Goal: Task Accomplishment & Management: Use online tool/utility

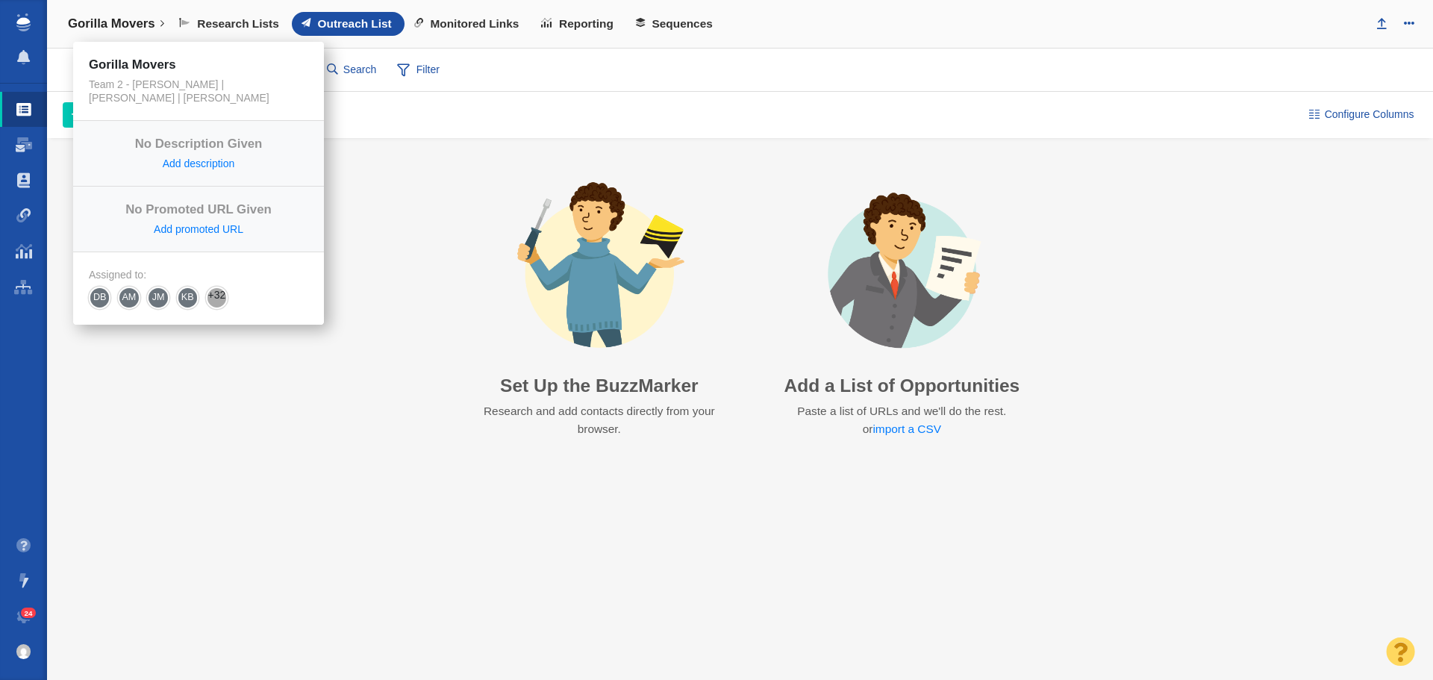
click at [138, 24] on h4 "Gorilla Movers" at bounding box center [111, 23] width 87 height 15
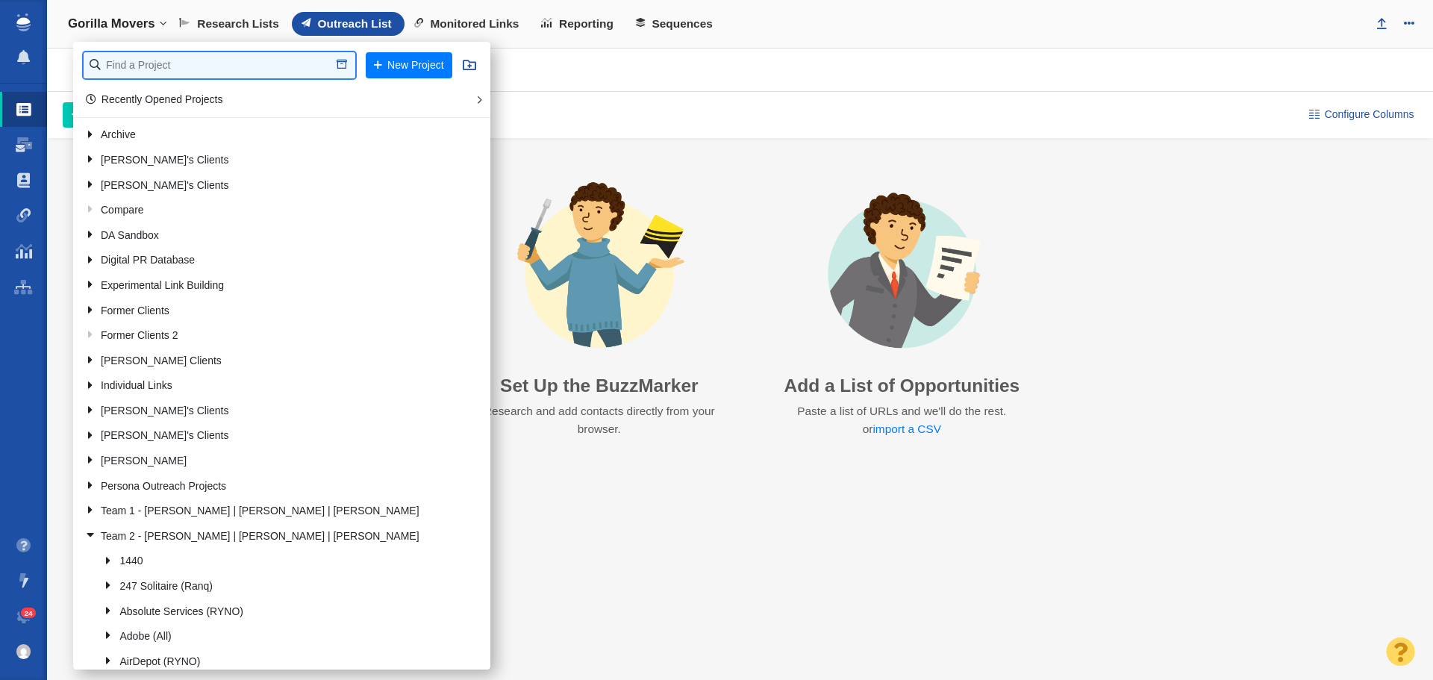
click at [145, 68] on input "text" at bounding box center [220, 65] width 272 height 26
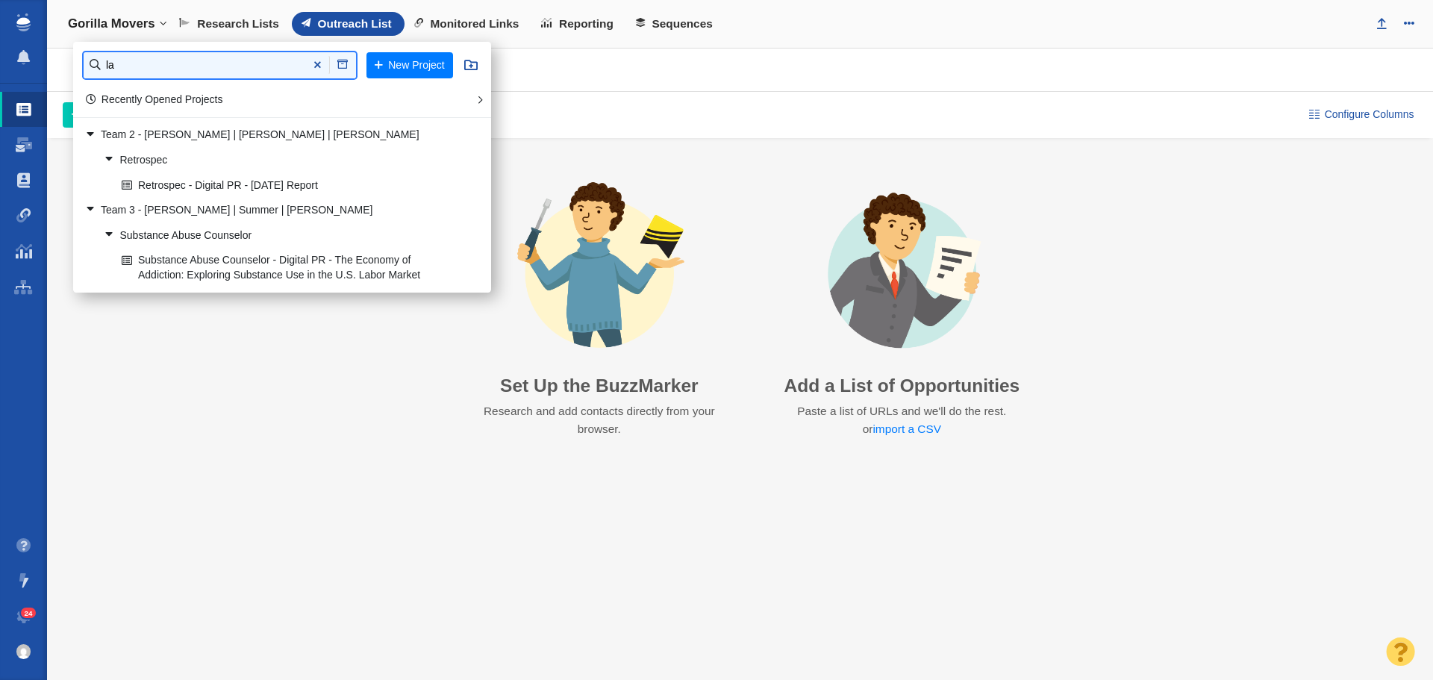
type input "l"
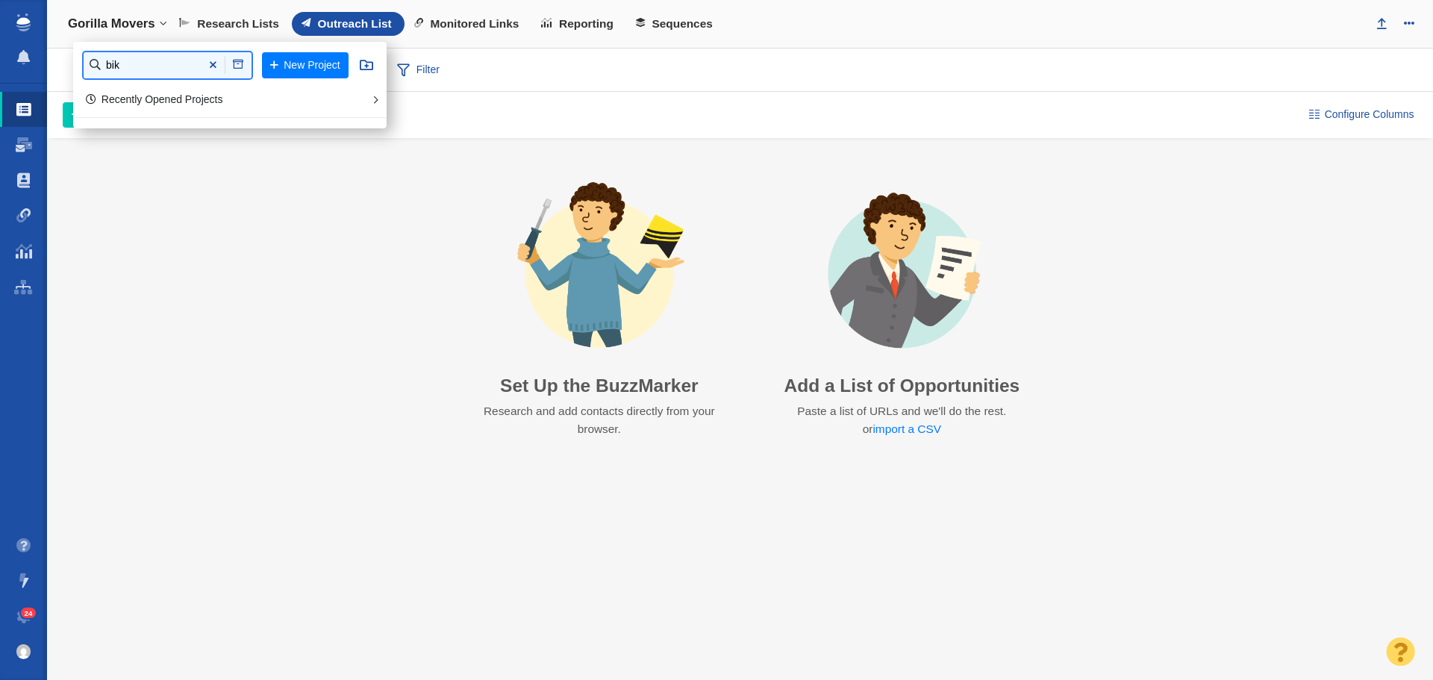
type input "bik"
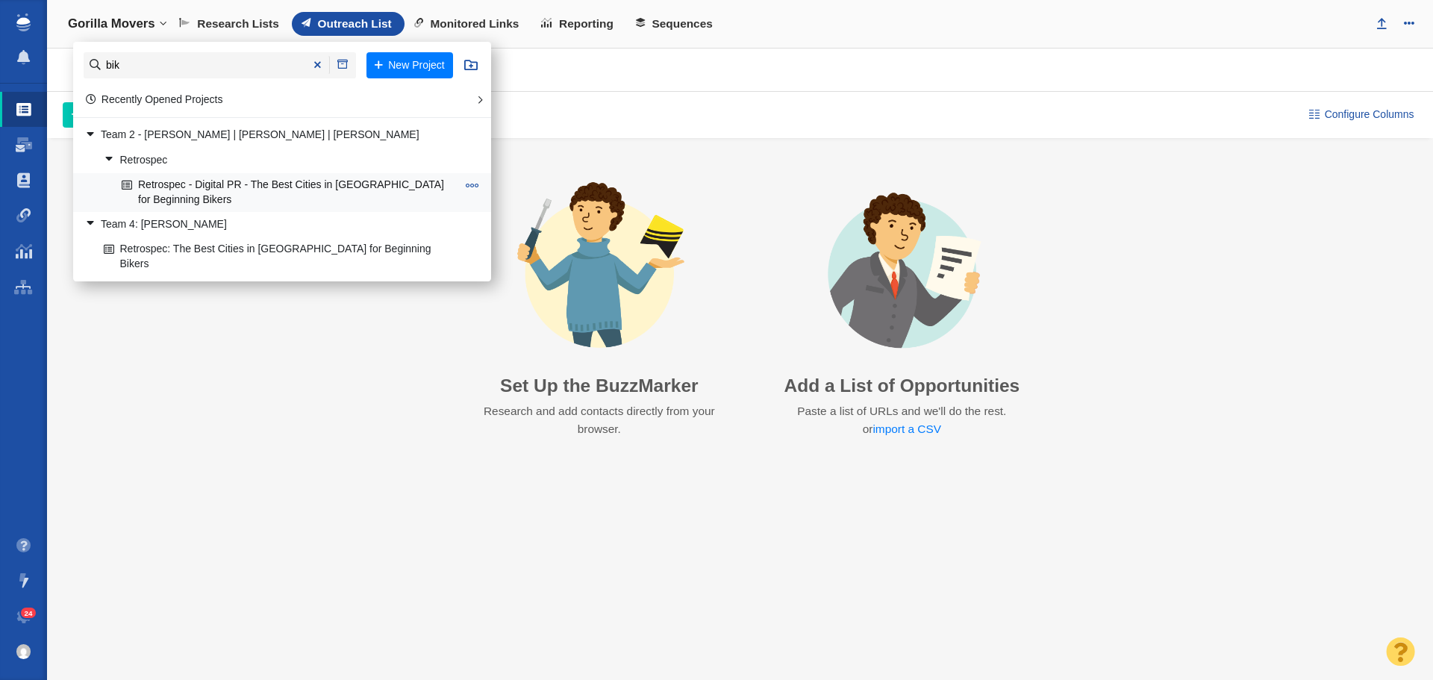
drag, startPoint x: 284, startPoint y: 189, endPoint x: 242, endPoint y: 186, distance: 41.9
click at [242, 186] on link "Retrospec - Digital PR - The Best Cities in [GEOGRAPHIC_DATA] for Beginning Bik…" at bounding box center [289, 192] width 343 height 37
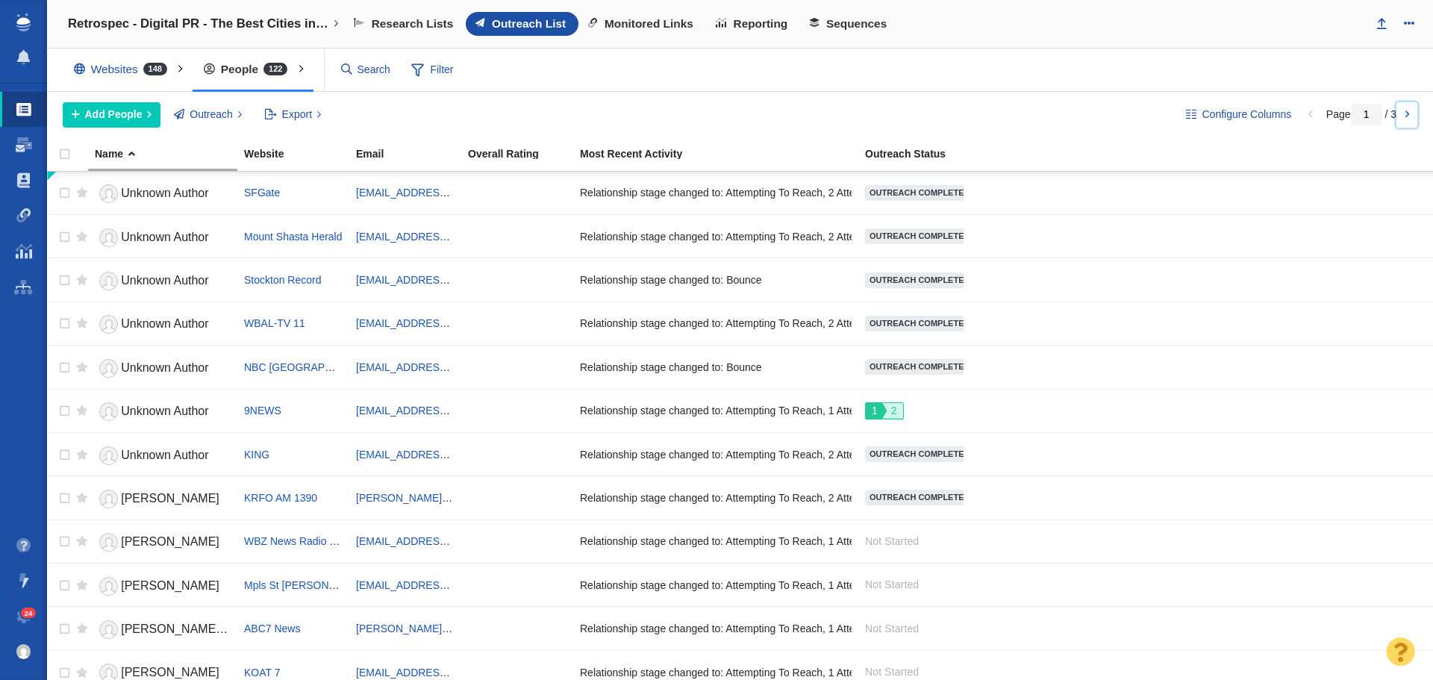
click at [1403, 114] on link at bounding box center [1407, 114] width 21 height 25
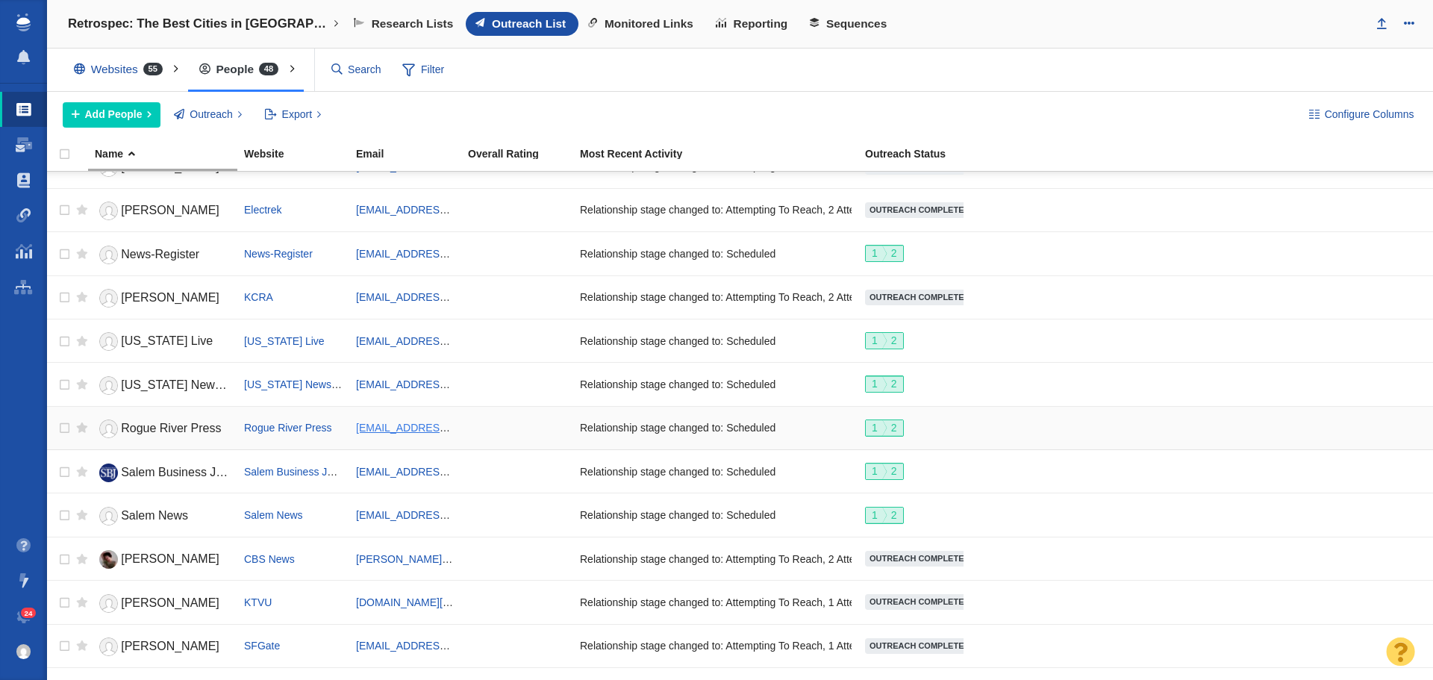
scroll to position [1120, 0]
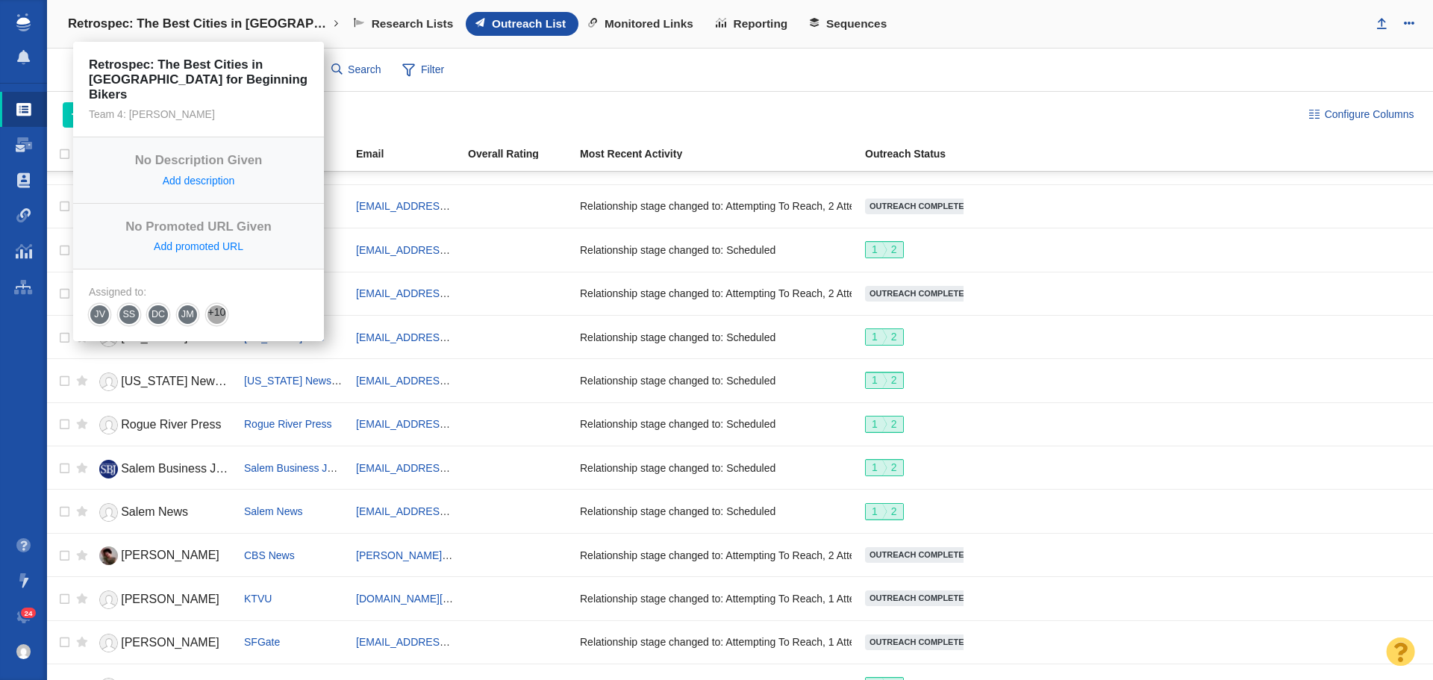
click at [313, 30] on h4 "Retrospec: The Best Cities in America for Beginning Bikers" at bounding box center [198, 23] width 261 height 15
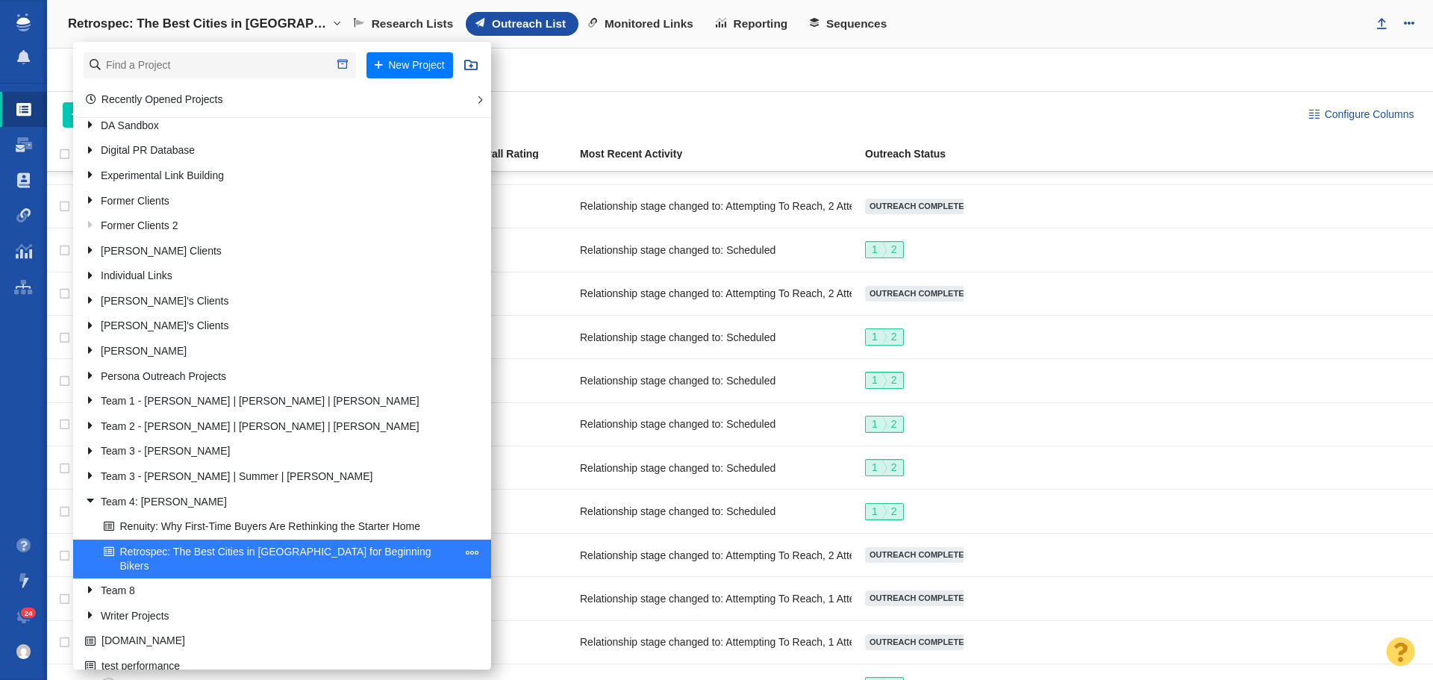
scroll to position [110, 0]
click at [790, 54] on div "Websites 55 All Websites Assigned To Me Recently Viewed Starred People 48 All P…" at bounding box center [740, 70] width 1386 height 43
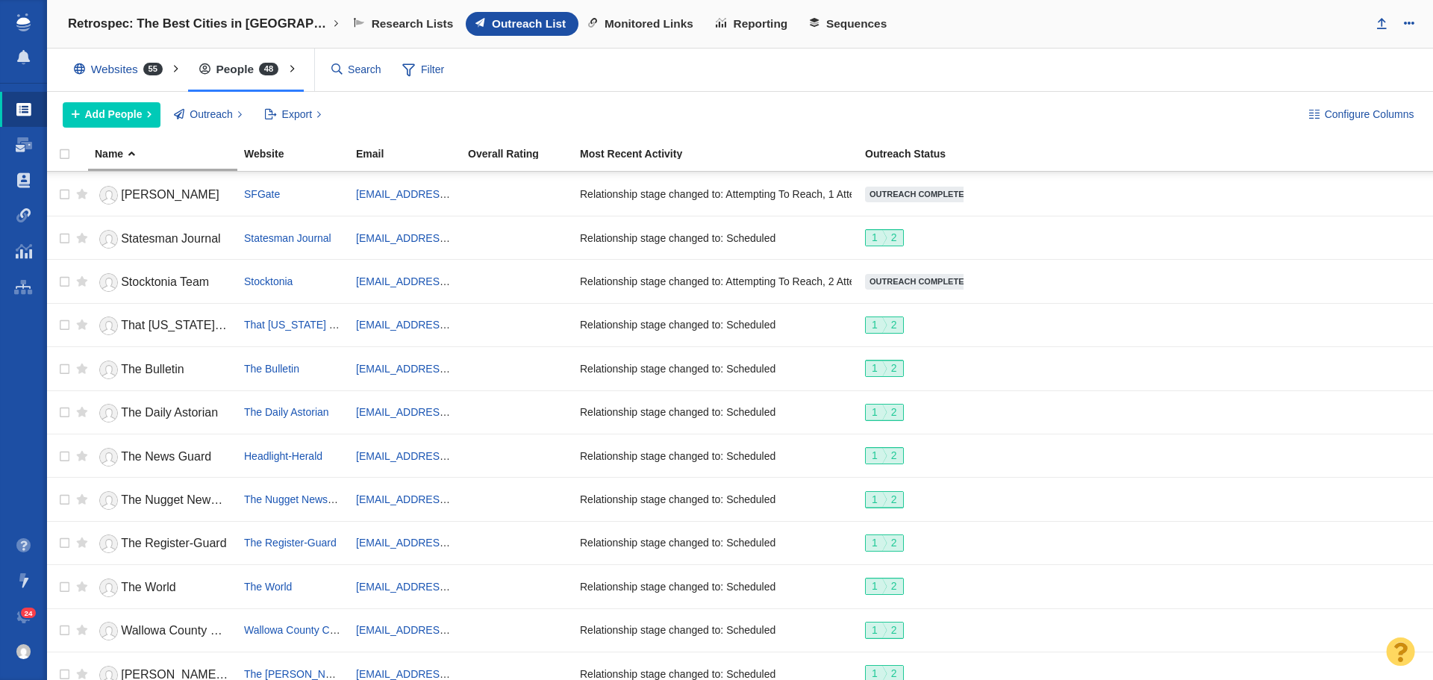
scroll to position [1583, 0]
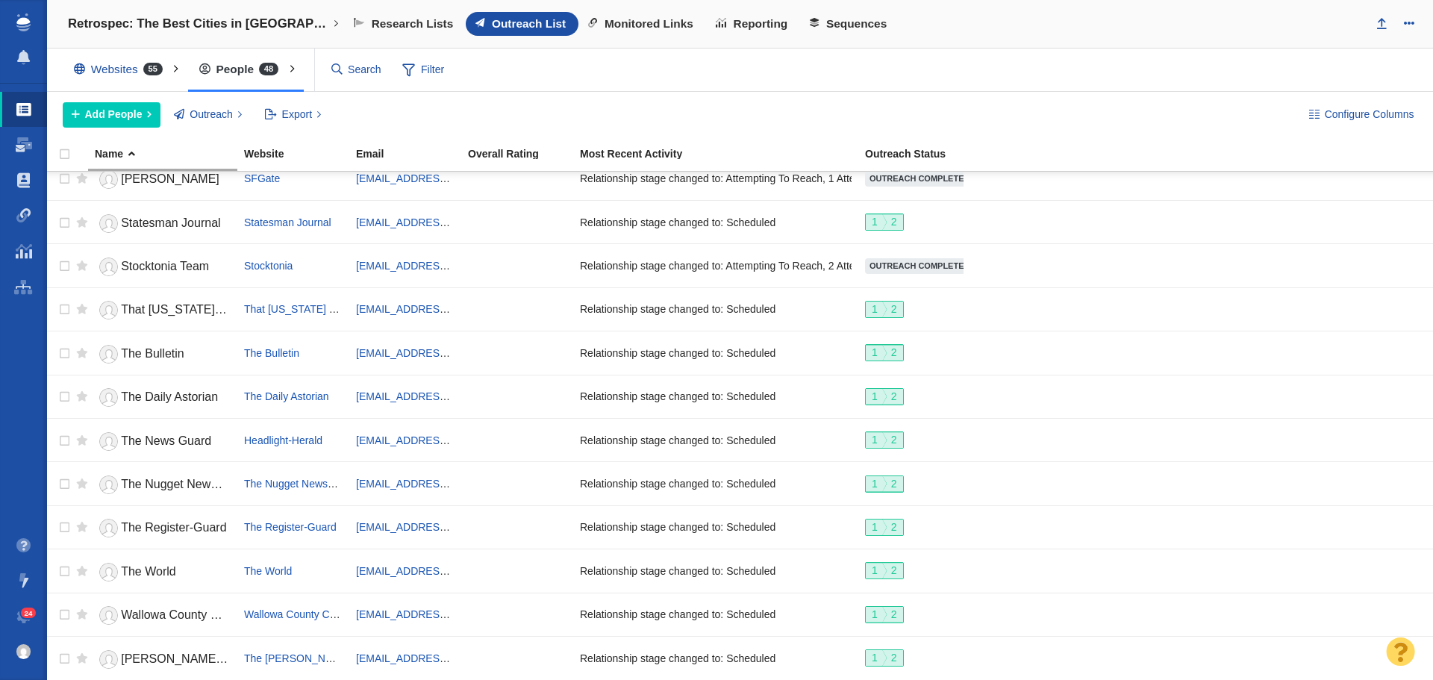
click at [1050, 69] on div "Websites 55 All Websites Assigned To Me Recently Viewed Starred People 48 All P…" at bounding box center [740, 70] width 1386 height 43
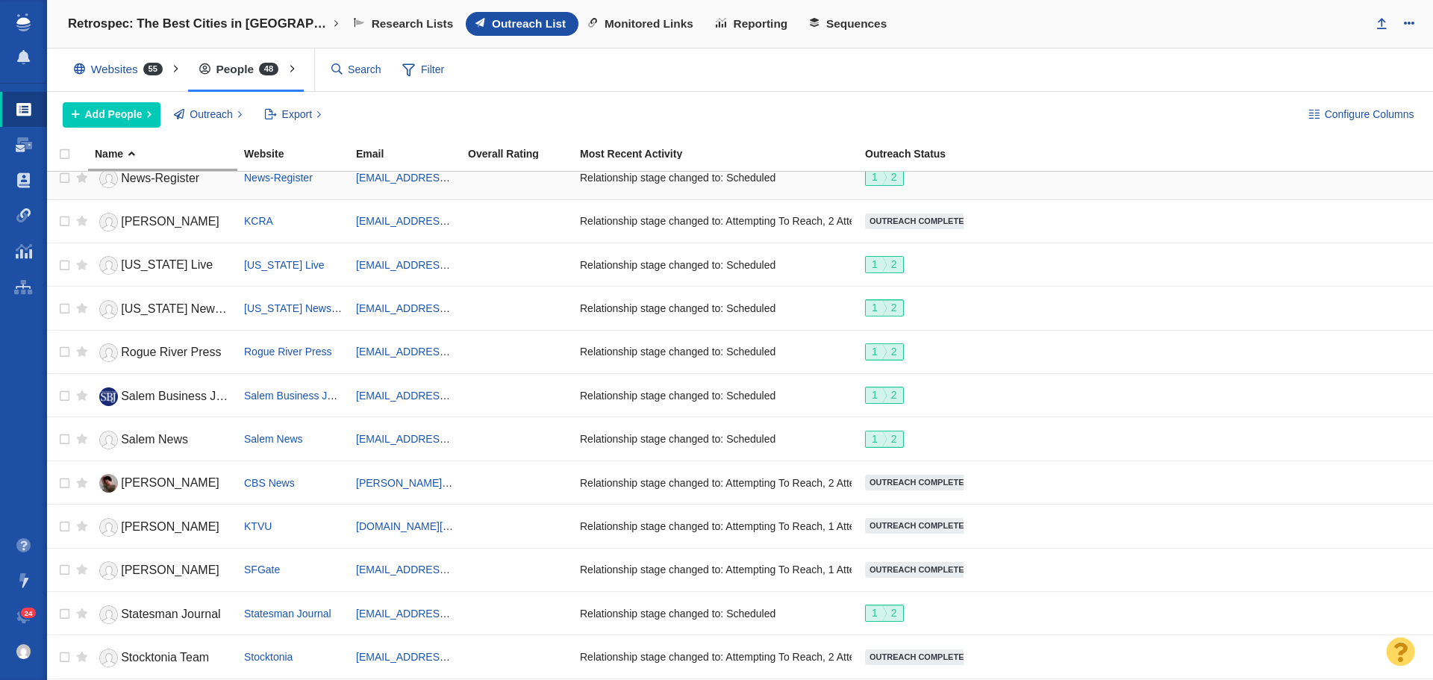
scroll to position [911, 0]
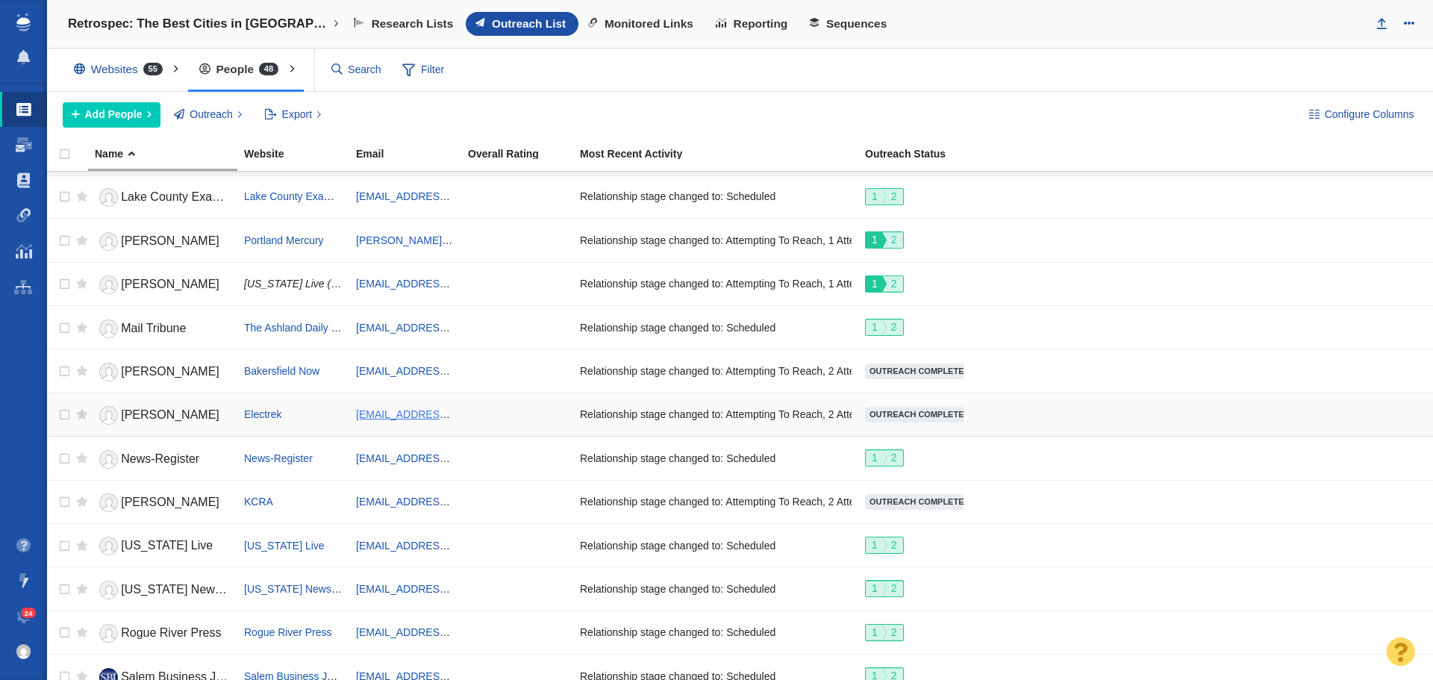
click at [415, 415] on link "Micah@electrek.co" at bounding box center [444, 414] width 177 height 12
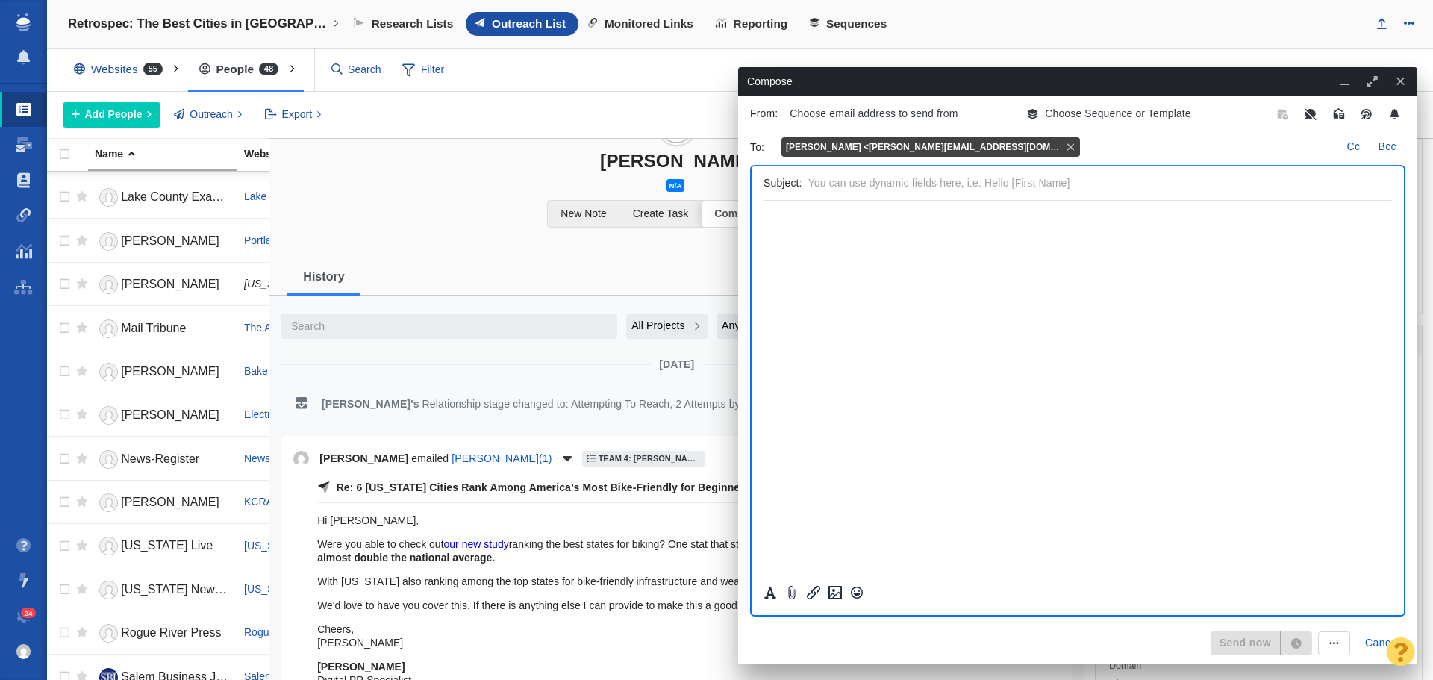
scroll to position [224, 0]
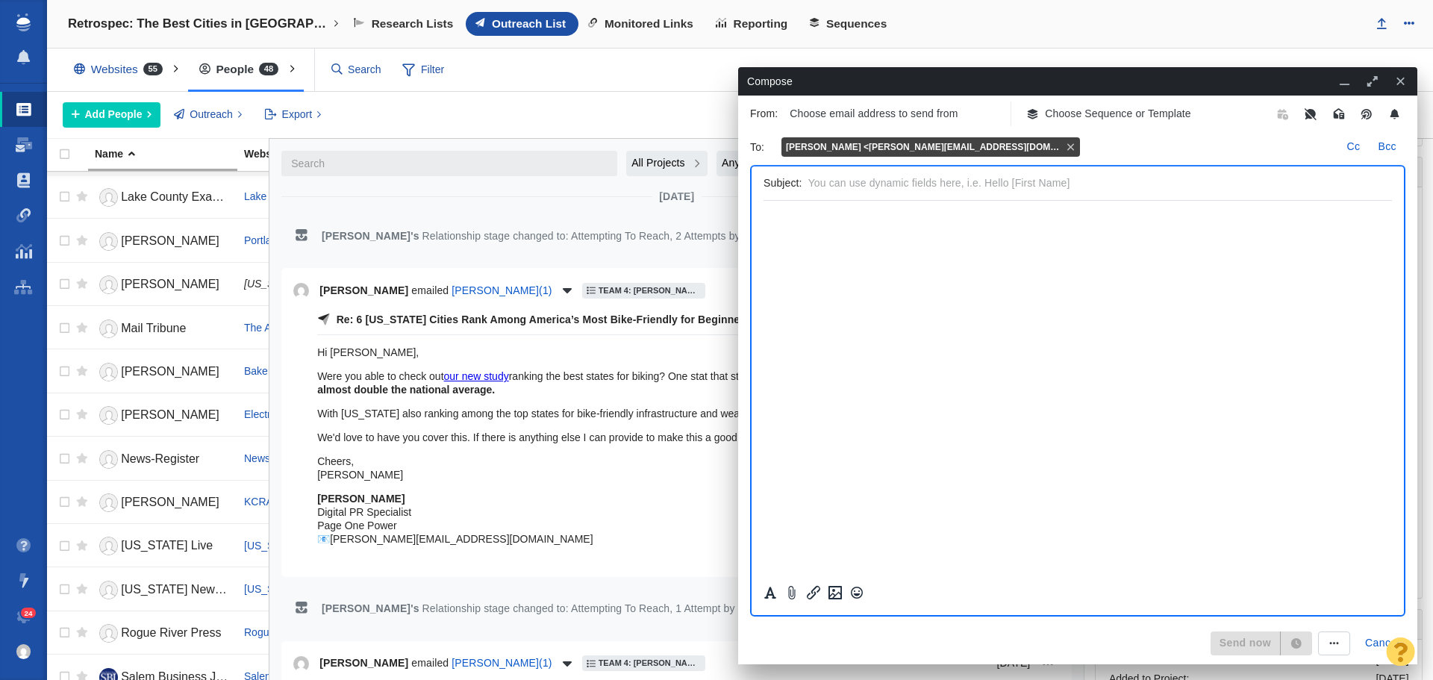
click at [1400, 77] on icon "button" at bounding box center [1400, 81] width 13 height 10
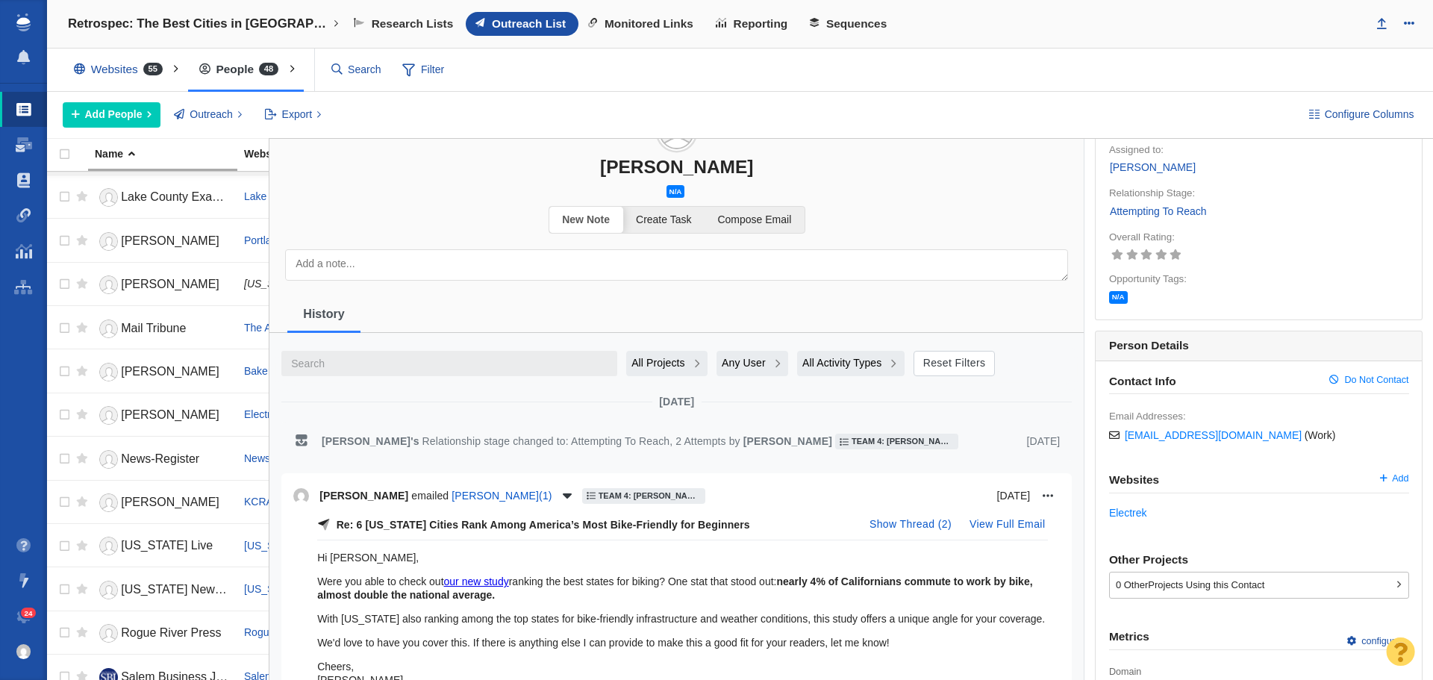
scroll to position [0, 0]
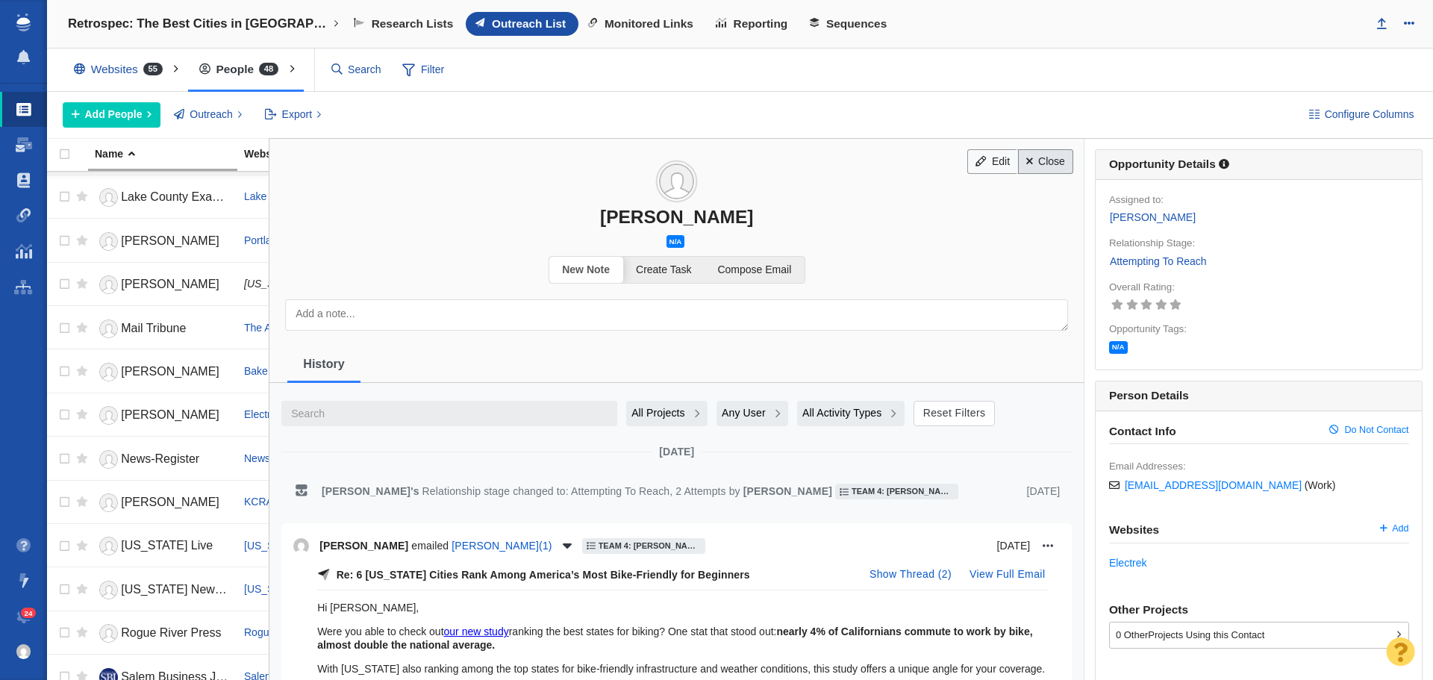
click at [1035, 164] on link "Close" at bounding box center [1046, 161] width 56 height 25
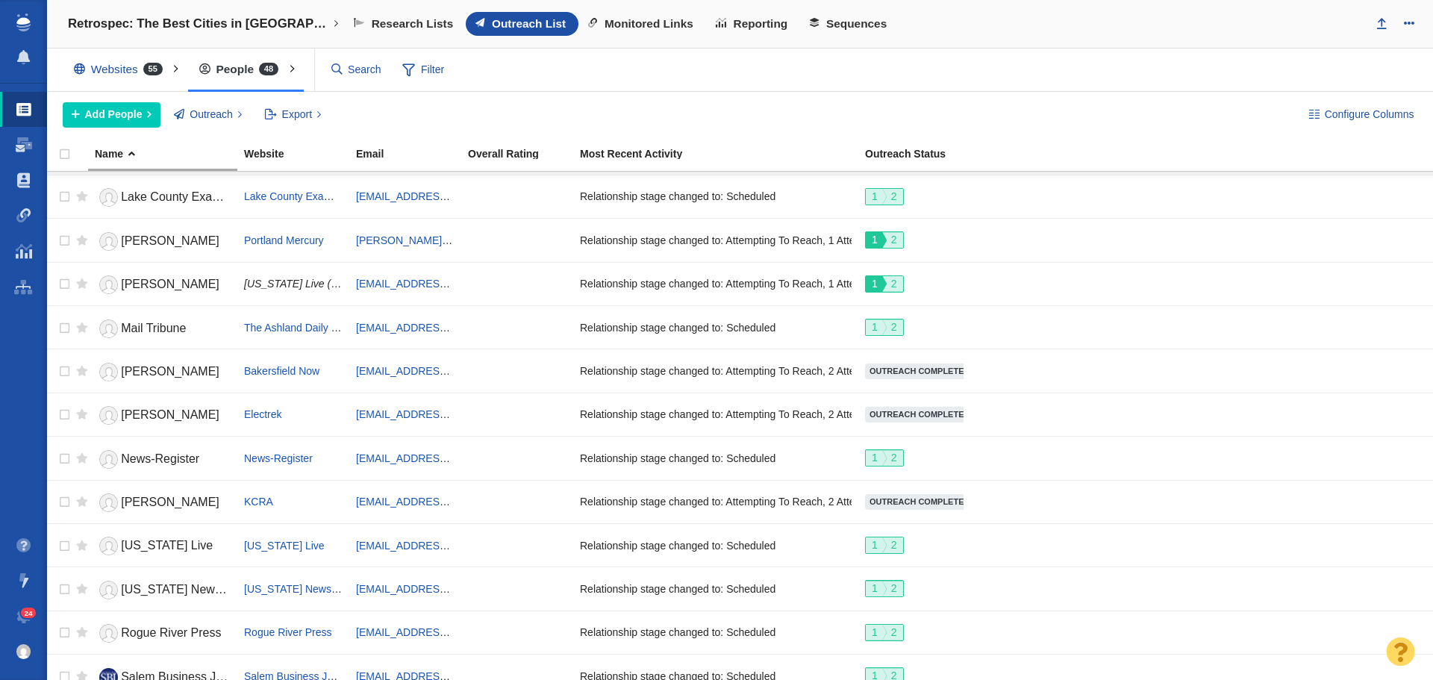
click at [1024, 36] on div "Research Lists Outreach List Monitored Links Reporting Sequences" at bounding box center [853, 24] width 1019 height 24
